Goal: Go to known website: Access a specific website the user already knows

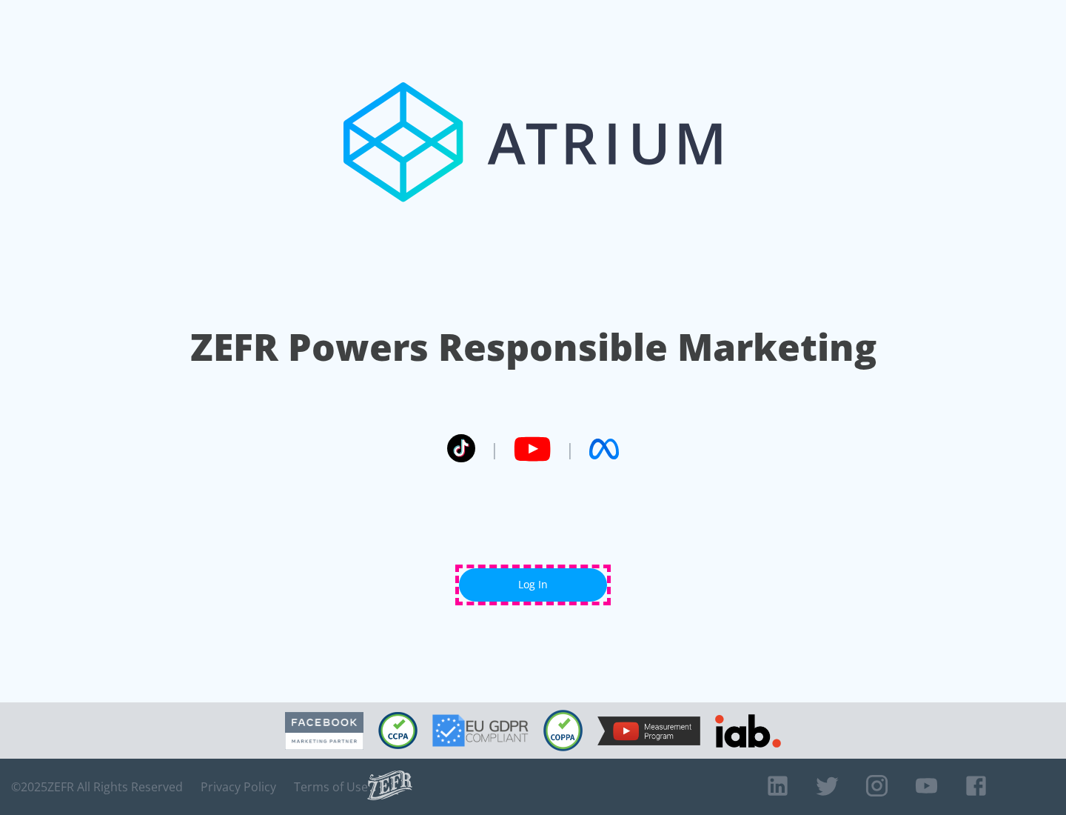
click at [533, 584] on link "Log In" at bounding box center [533, 584] width 148 height 33
